Goal: Task Accomplishment & Management: Manage account settings

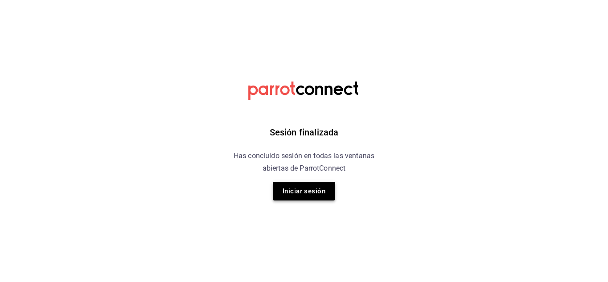
click at [308, 189] on button "Iniciar sesión" at bounding box center [304, 191] width 62 height 19
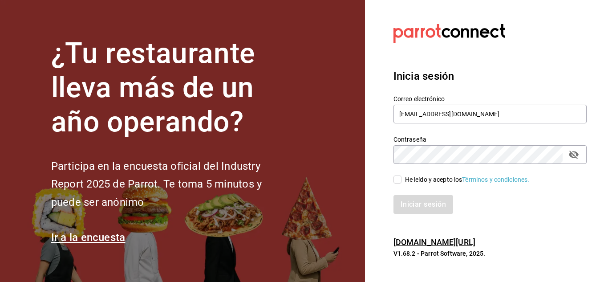
click at [402, 182] on span "He leído y acepto los Términos y condiciones." at bounding box center [466, 179] width 128 height 9
click at [402, 182] on input "He leído y acepto los Términos y condiciones." at bounding box center [398, 179] width 8 height 8
checkbox input "true"
click at [418, 203] on button "Iniciar sesión" at bounding box center [424, 204] width 61 height 19
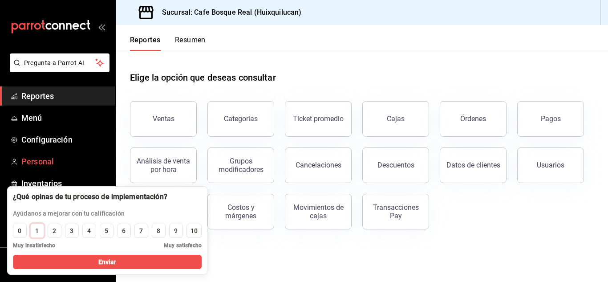
click at [30, 227] on button "1" at bounding box center [37, 231] width 14 height 14
click at [193, 231] on div "10" at bounding box center [194, 230] width 7 height 9
click at [116, 169] on div "Elige la opción que deseas consultar Ventas Categorías Ticket promedio Cajas Ór…" at bounding box center [362, 147] width 493 height 193
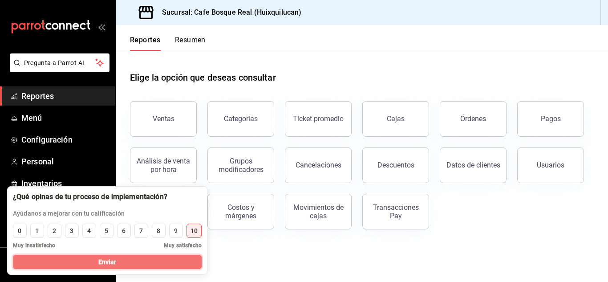
click at [189, 255] on button "Enviar" at bounding box center [107, 262] width 189 height 14
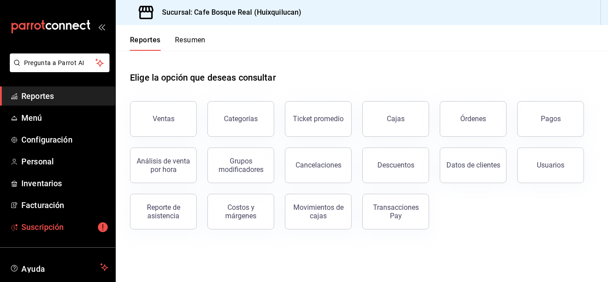
click at [71, 224] on span "Suscripción" at bounding box center [64, 227] width 87 height 12
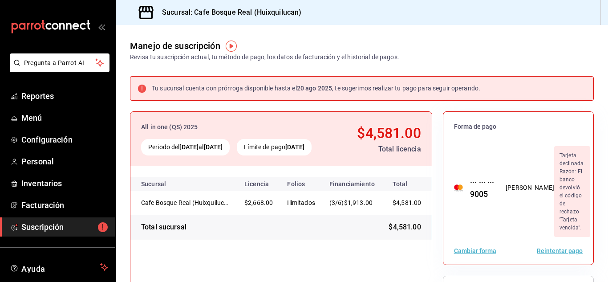
click at [488, 248] on button "Cambiar forma" at bounding box center [475, 251] width 42 height 6
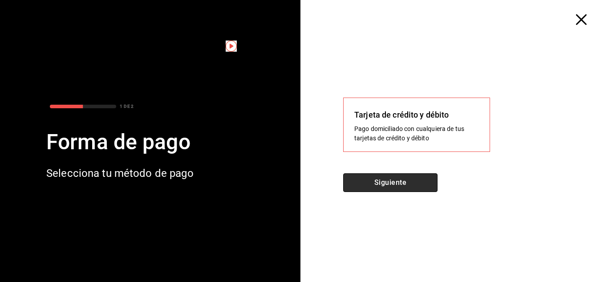
click at [415, 185] on button "Siguiente" at bounding box center [390, 182] width 94 height 19
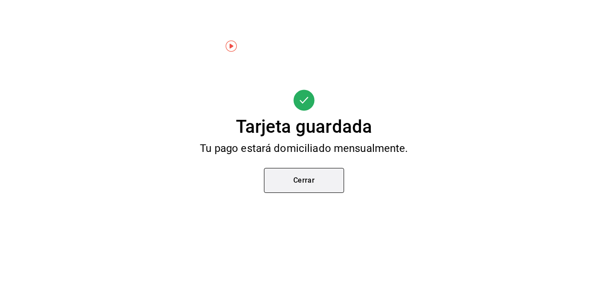
click at [294, 173] on button "Cerrar" at bounding box center [304, 180] width 80 height 25
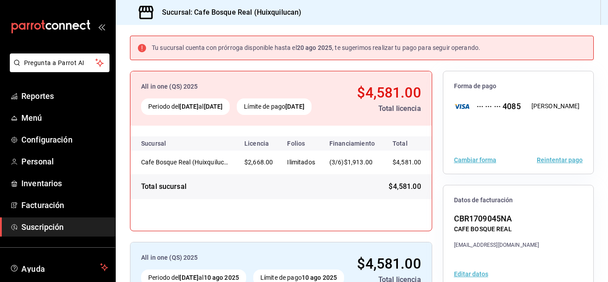
scroll to position [41, 0]
click at [564, 158] on button "Reintentar pago" at bounding box center [560, 159] width 46 height 6
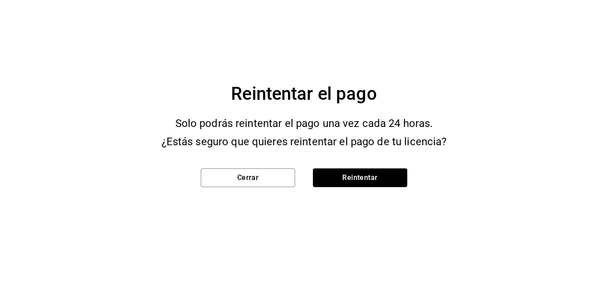
click at [382, 173] on button "Reintentar" at bounding box center [360, 177] width 94 height 19
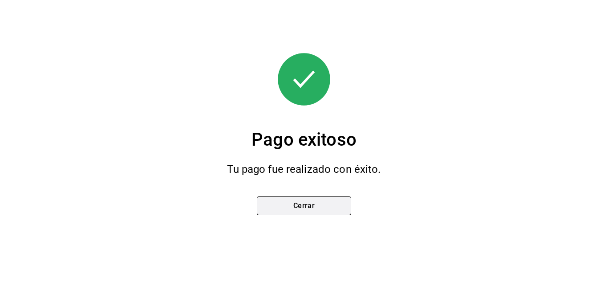
click at [326, 198] on button "Cerrar" at bounding box center [304, 205] width 94 height 19
